Goal: Task Accomplishment & Management: Manage account settings

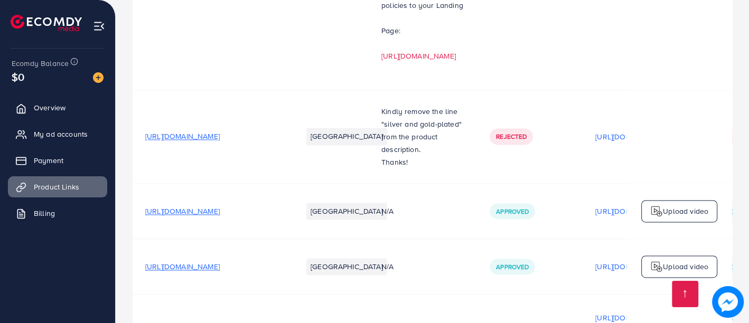
scroll to position [1114, 0]
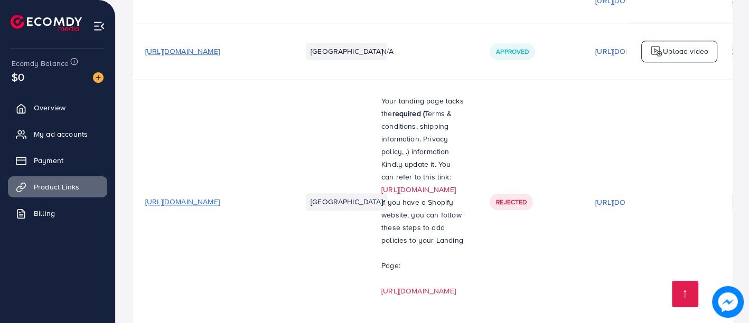
click at [22, 18] on img at bounding box center [46, 23] width 71 height 16
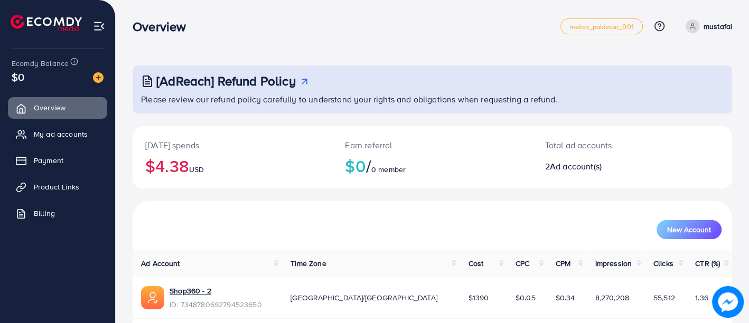
click at [702, 26] on link "mustafai" at bounding box center [706, 27] width 51 height 14
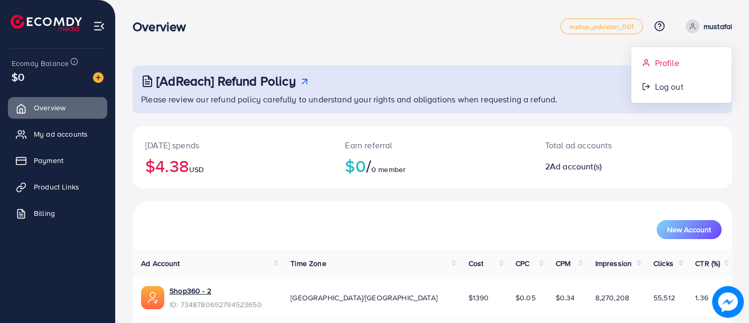
click at [685, 60] on link "Profile" at bounding box center [681, 63] width 100 height 24
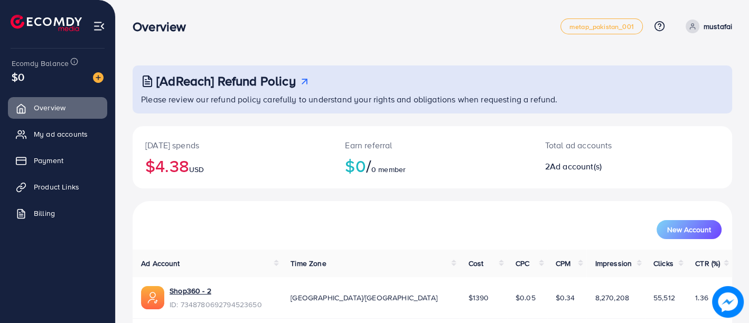
select select "********"
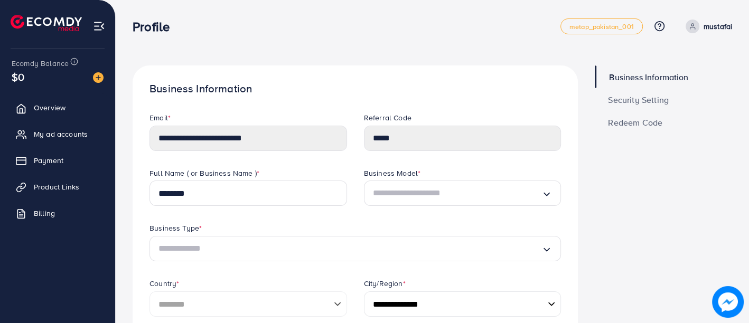
click at [347, 138] on div "**********" at bounding box center [355, 140] width 428 height 55
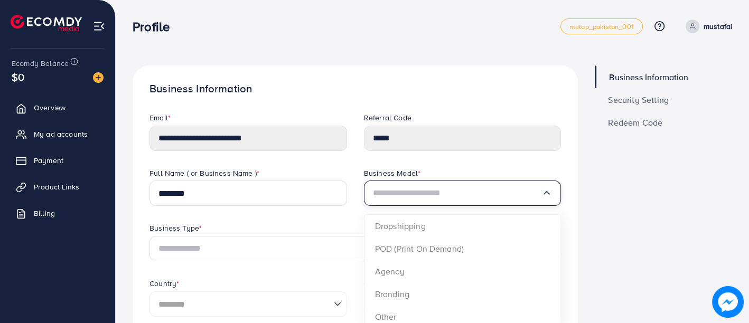
click at [428, 200] on input "Search for option" at bounding box center [457, 193] width 169 height 17
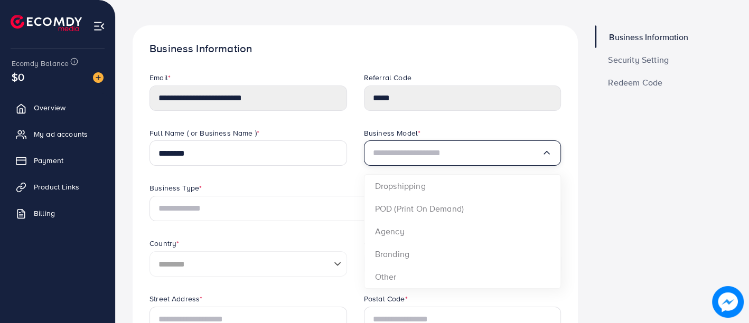
scroll to position [59, 0]
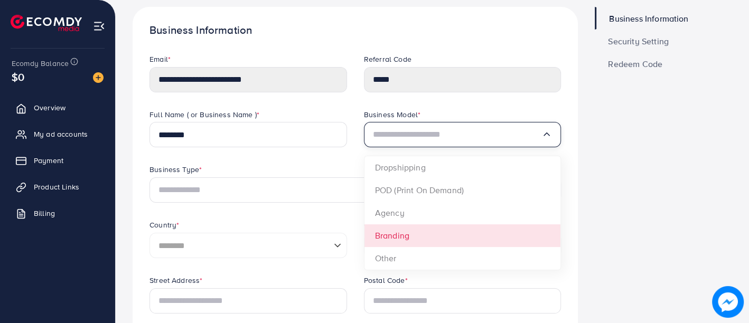
click at [305, 165] on div "Business Type *" at bounding box center [355, 170] width 412 height 13
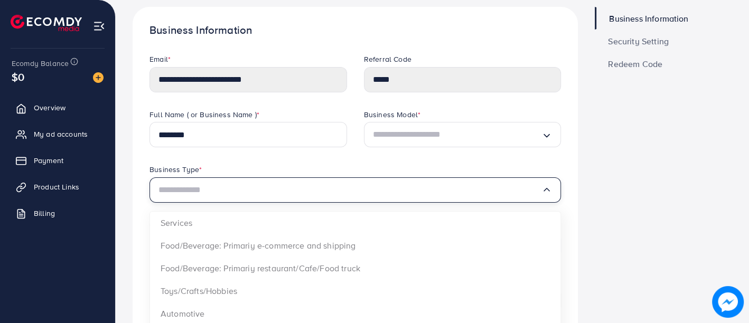
click at [380, 193] on input "Search for option" at bounding box center [349, 190] width 383 height 17
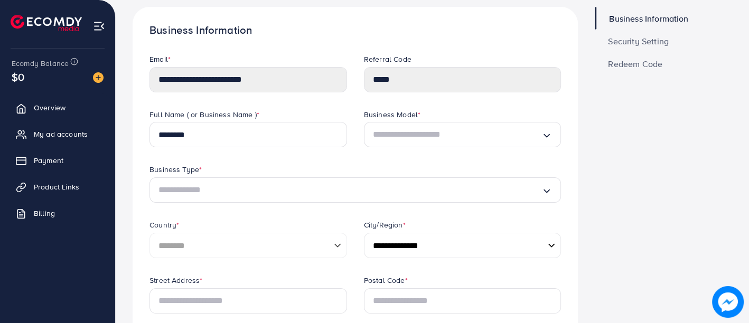
click at [380, 167] on div "Business Type *" at bounding box center [355, 170] width 412 height 13
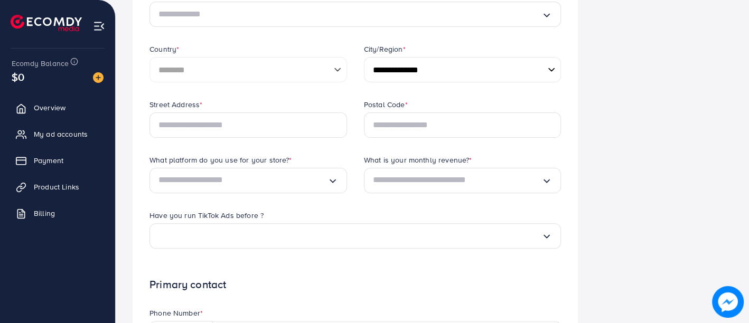
scroll to position [293, 0]
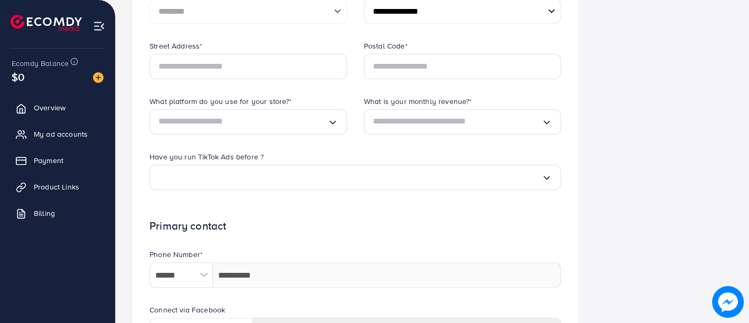
click at [450, 126] on input "Search for option" at bounding box center [457, 122] width 169 height 17
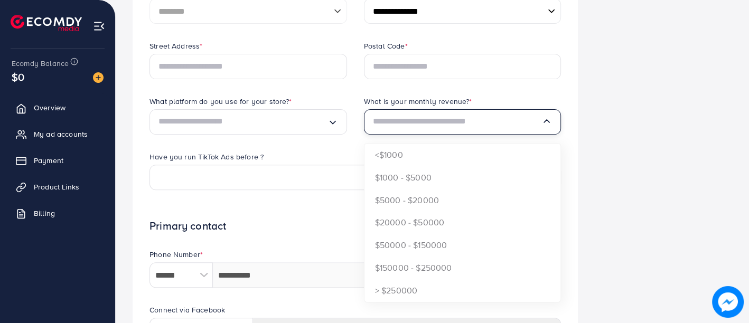
click at [450, 126] on input "Search for option" at bounding box center [457, 122] width 169 height 17
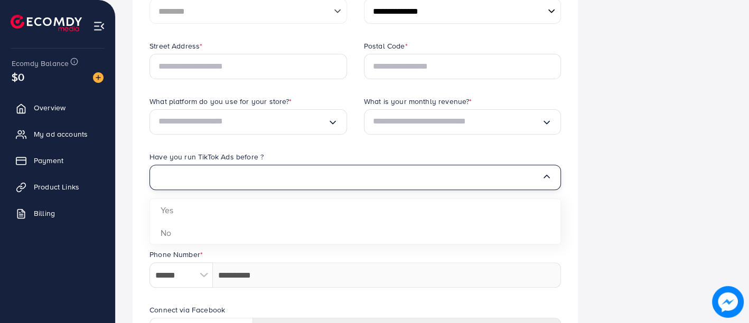
click at [275, 185] on input "Search for option" at bounding box center [349, 177] width 383 height 17
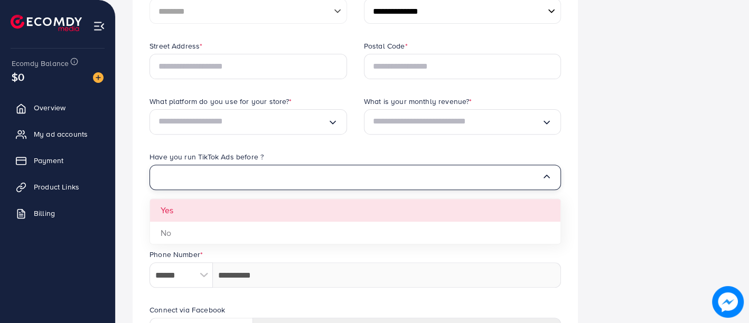
click at [340, 152] on div "Have you run TikTok Ads before ?" at bounding box center [355, 158] width 412 height 13
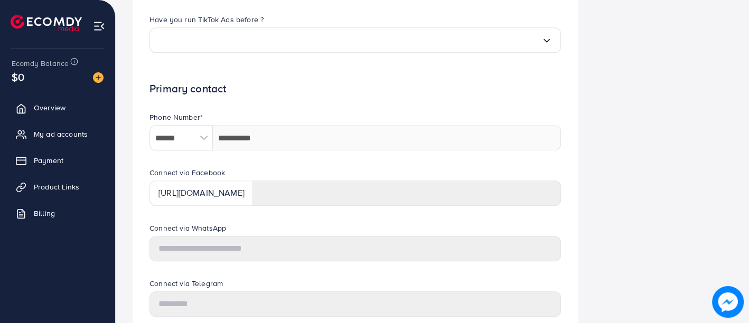
scroll to position [469, 0]
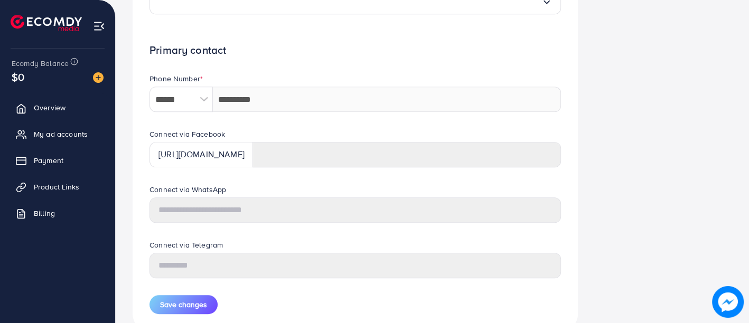
click at [211, 106] on div "****** A B C D E F G H I J K L M N O P Q R S T U V W X Y Z search no result [GE…" at bounding box center [355, 99] width 412 height 25
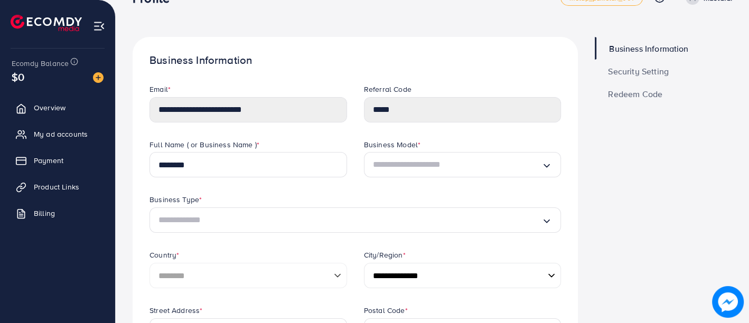
scroll to position [0, 0]
